Goal: Find specific page/section: Find specific page/section

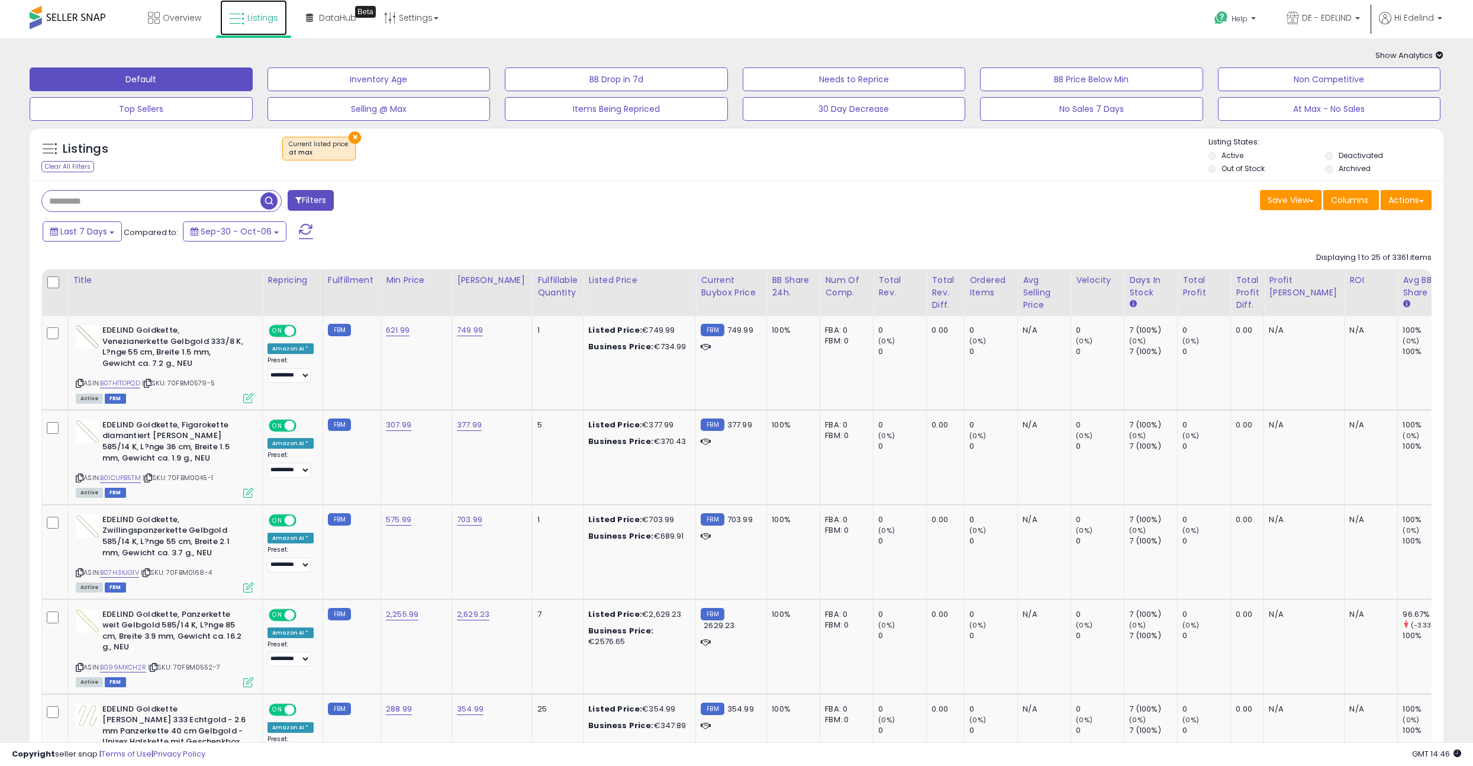
click at [243, 19] on icon at bounding box center [236, 18] width 15 height 15
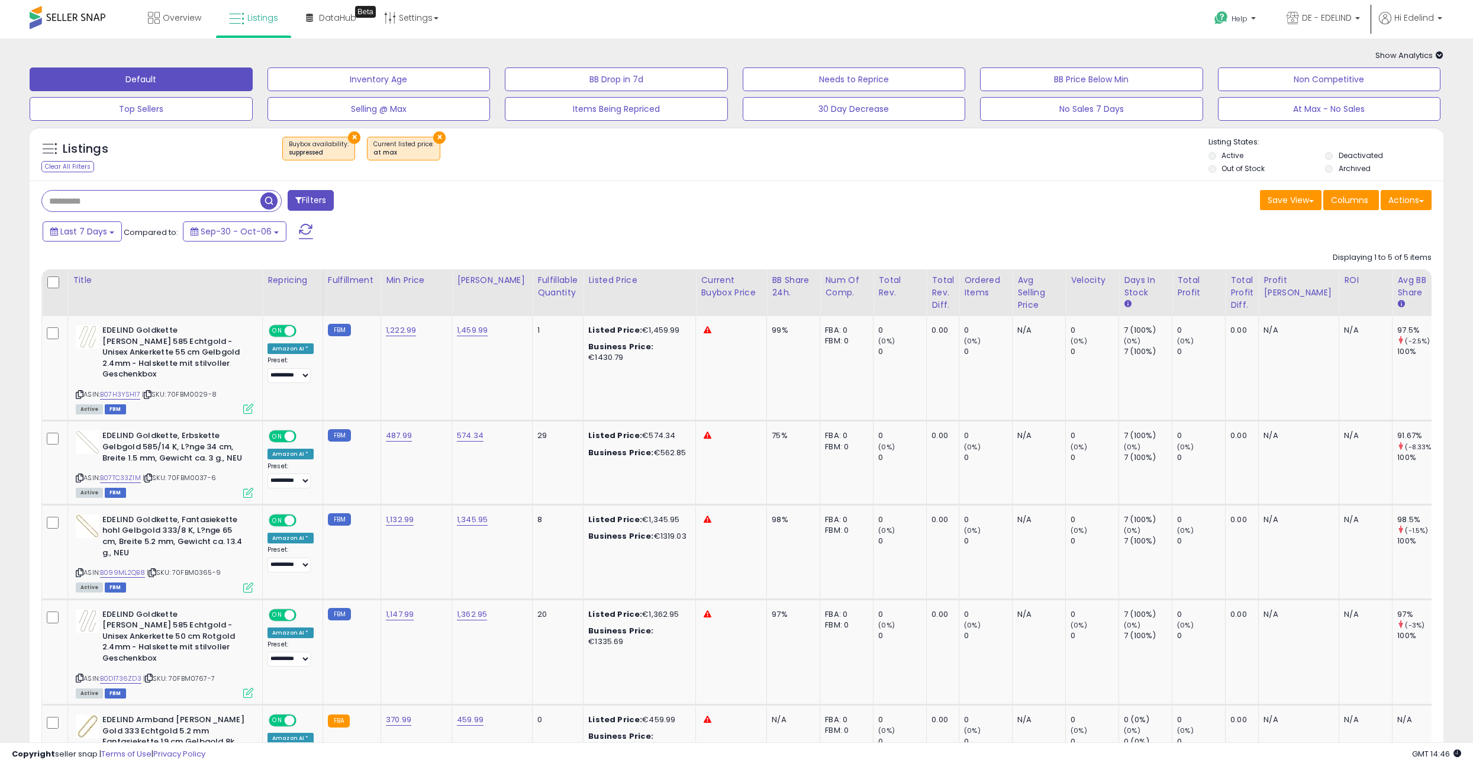
click at [560, 163] on div "× Buybox availability : suppressed × at max" at bounding box center [737, 153] width 940 height 33
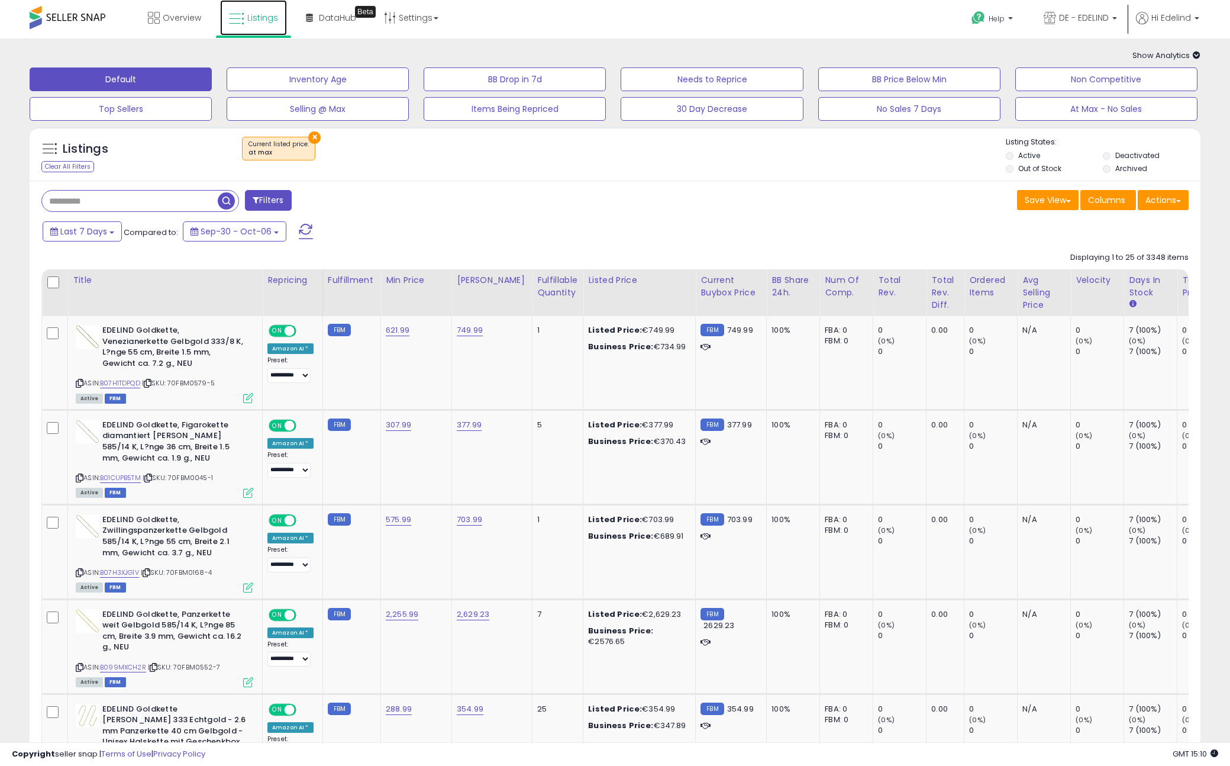
click at [241, 15] on icon at bounding box center [236, 18] width 15 height 15
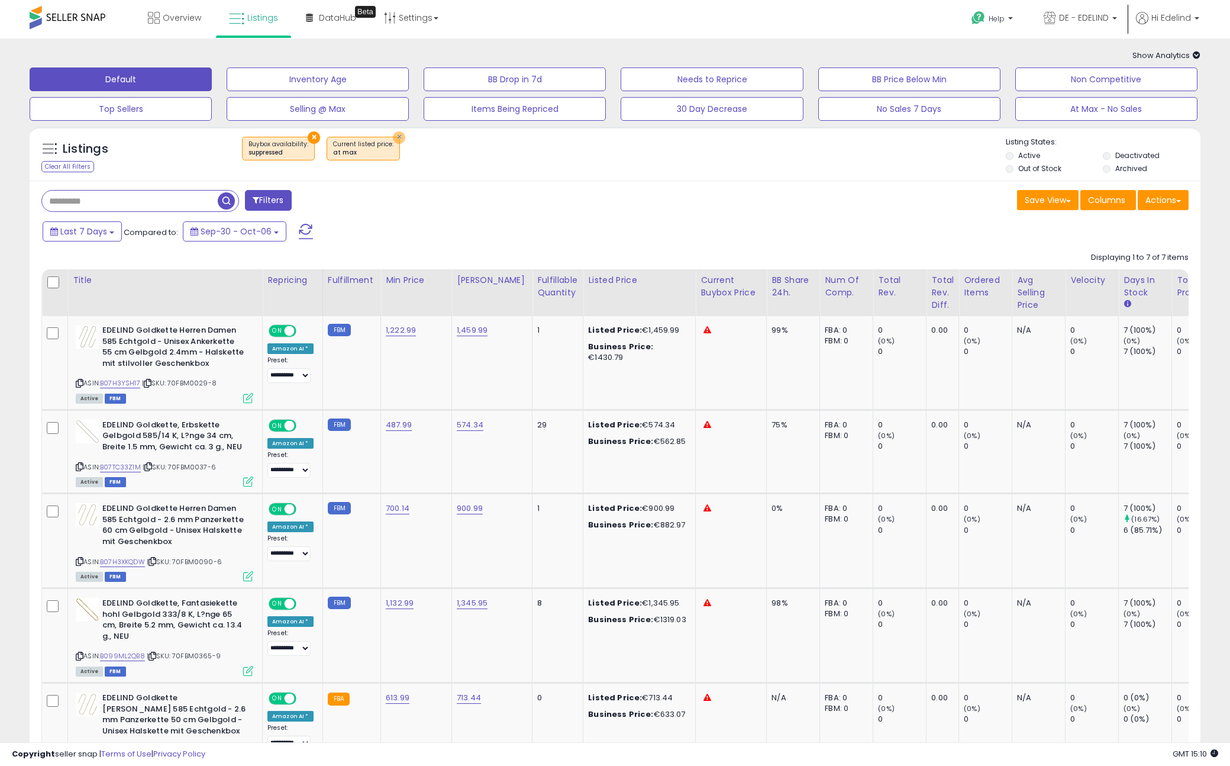
click at [393, 138] on button "×" at bounding box center [399, 137] width 12 height 12
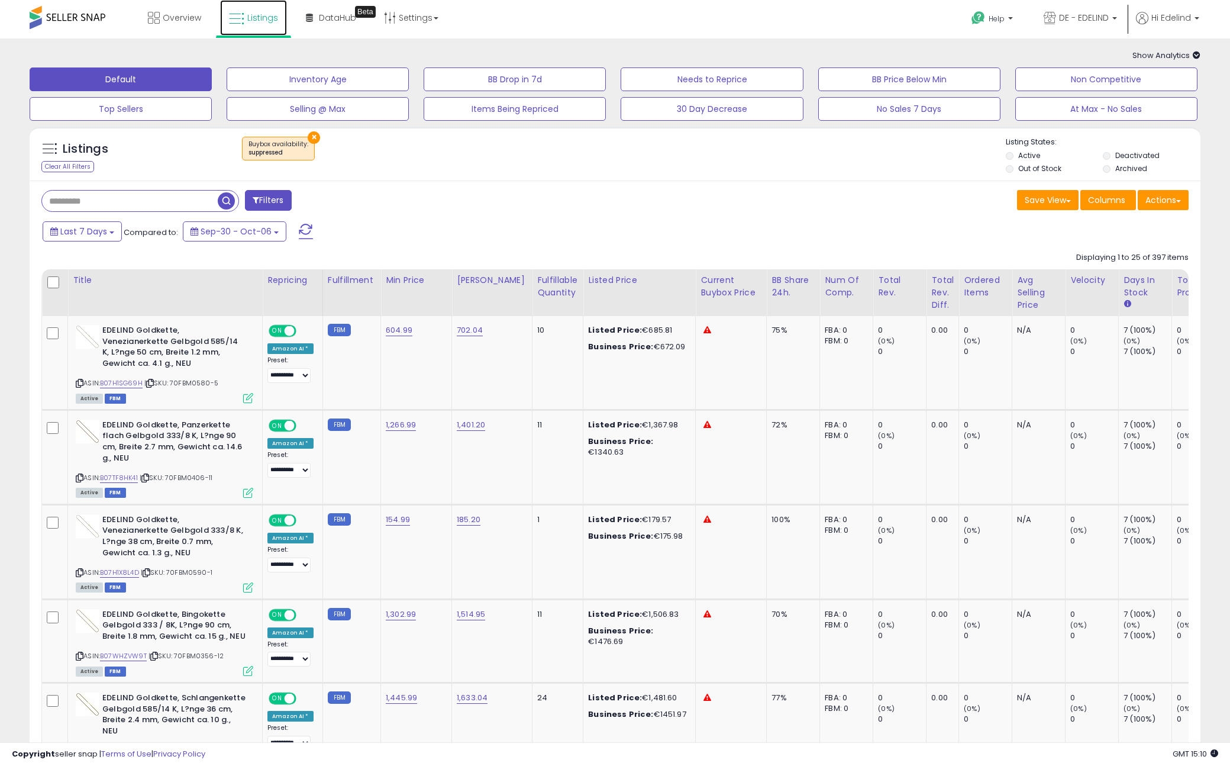
click at [243, 18] on icon at bounding box center [236, 18] width 15 height 15
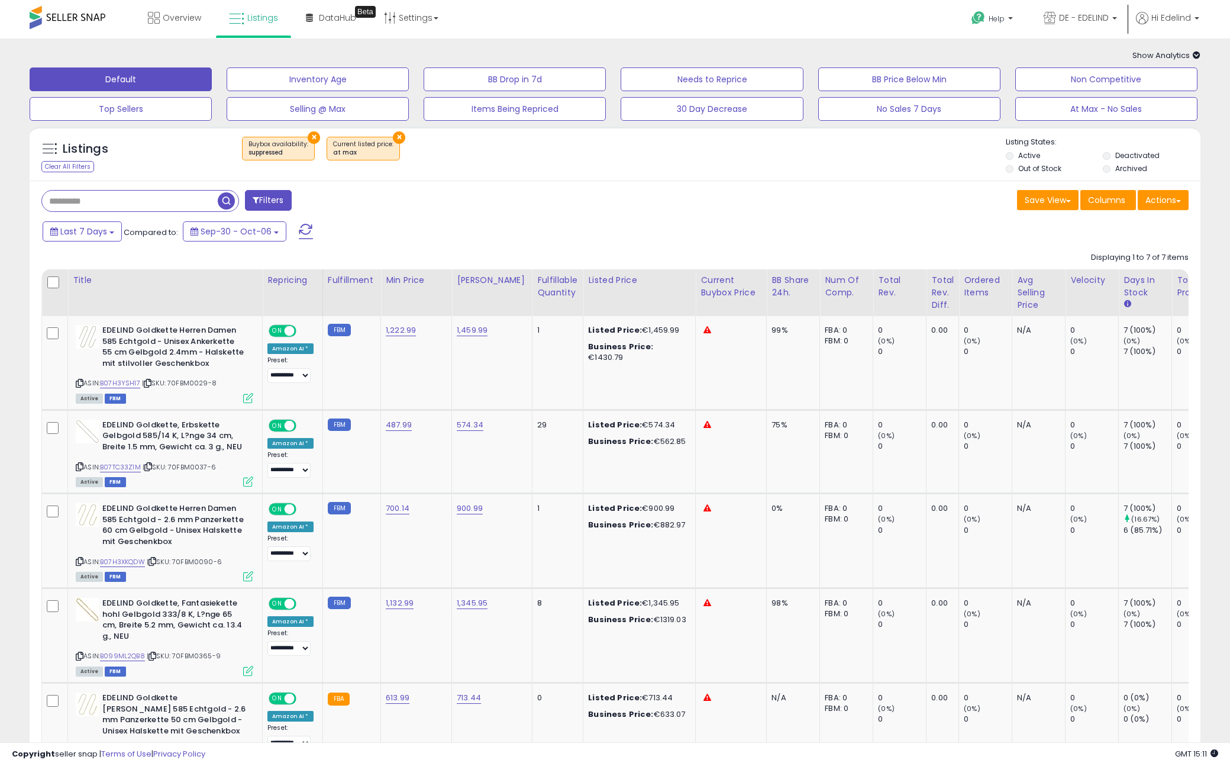
click at [309, 137] on button "×" at bounding box center [314, 137] width 12 height 12
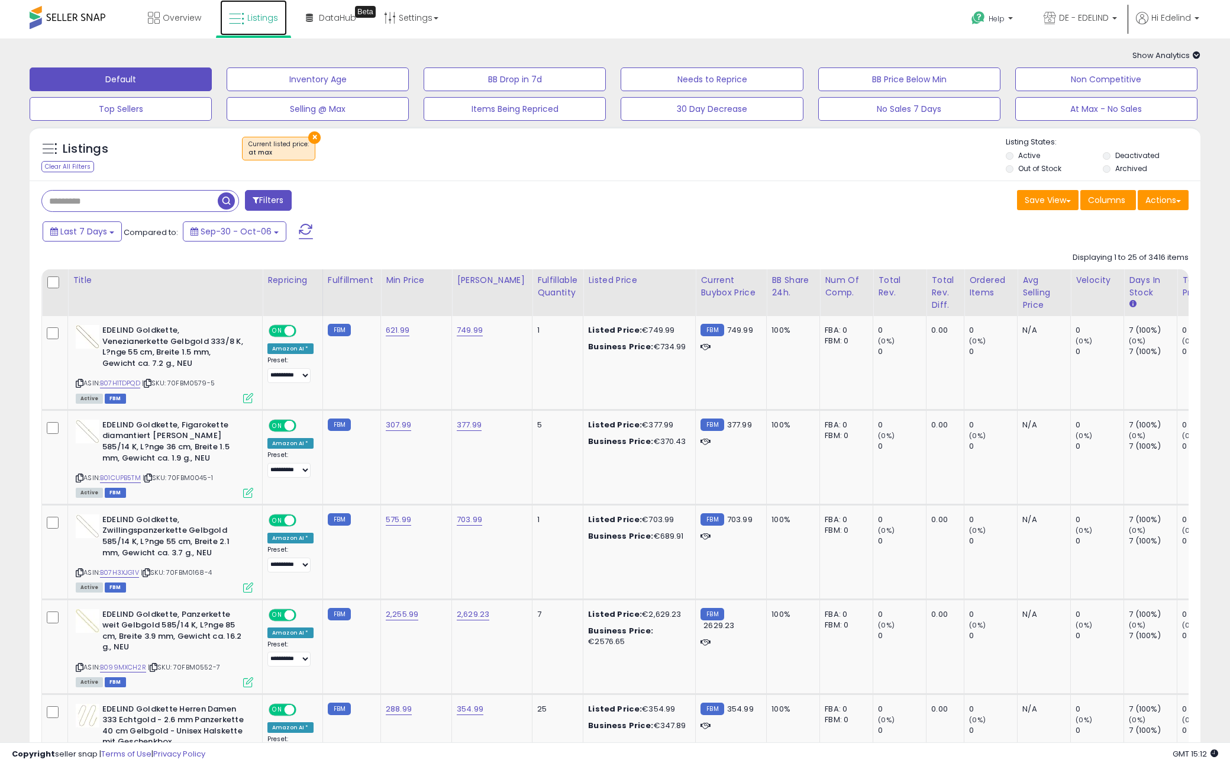
click at [269, 17] on span "Listings" at bounding box center [262, 18] width 31 height 12
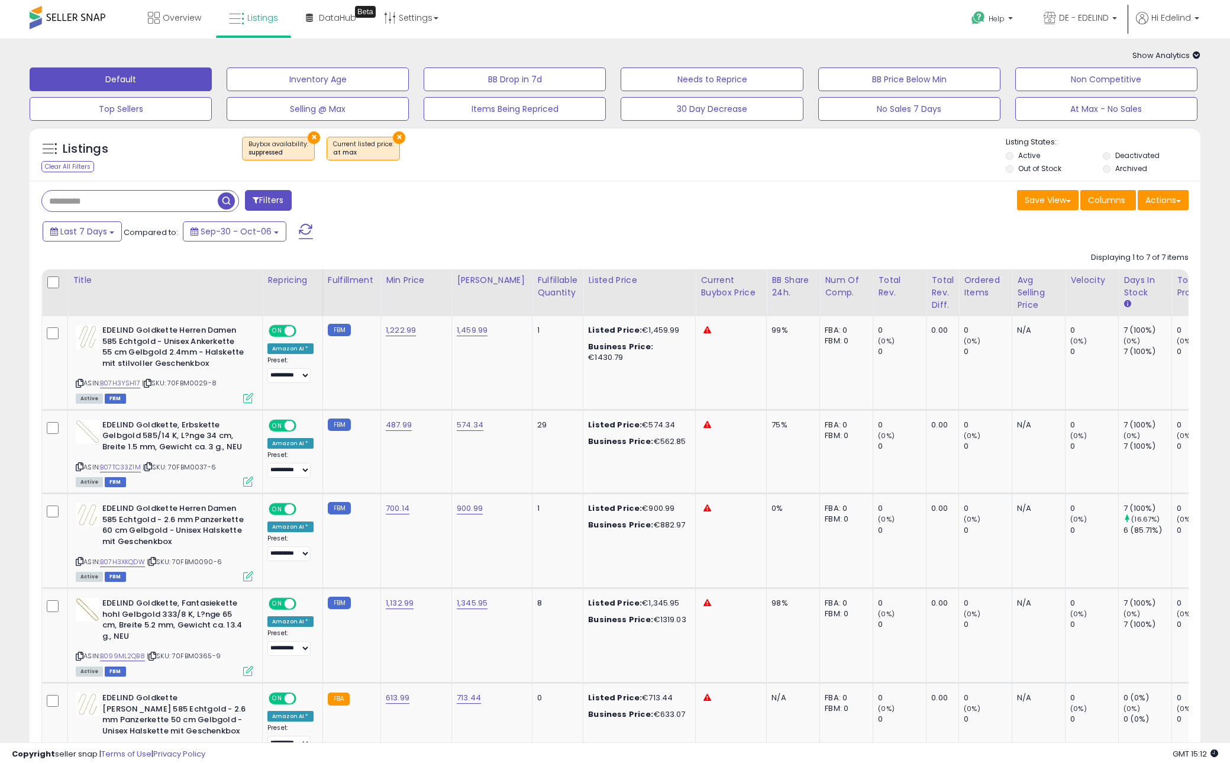
click at [578, 24] on div "Overview Listings Beta" at bounding box center [398, 25] width 814 height 50
